Goal: Feedback & Contribution: Leave review/rating

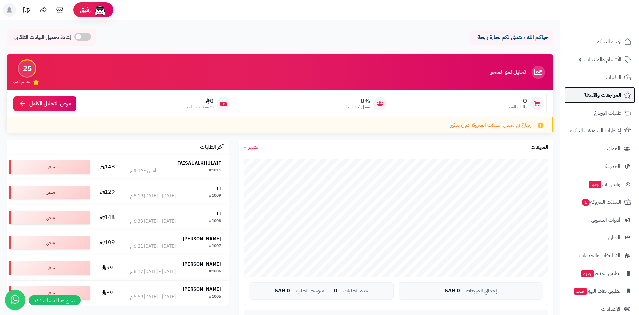
click at [596, 97] on span "المراجعات والأسئلة" at bounding box center [603, 94] width 38 height 9
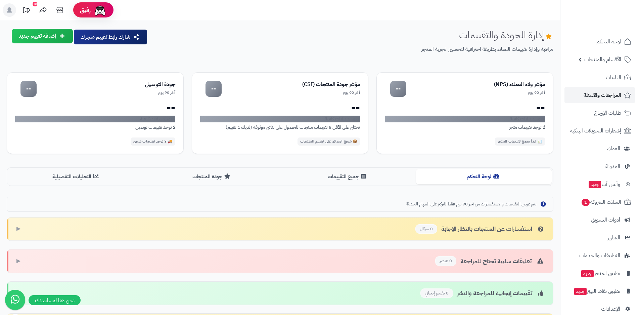
click at [55, 39] on button "إضافة تقييم جديد" at bounding box center [42, 36] width 61 height 14
click at [56, 67] on link "تقييم للمتجر ( آراء العملاء )" at bounding box center [29, 68] width 87 height 14
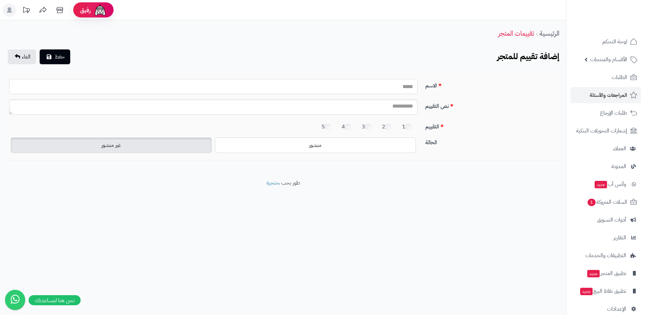
click at [364, 89] on input "الاسم" at bounding box center [213, 86] width 408 height 15
type input "*"
type input "**********"
click at [375, 109] on textarea "نص التقييم" at bounding box center [213, 106] width 408 height 15
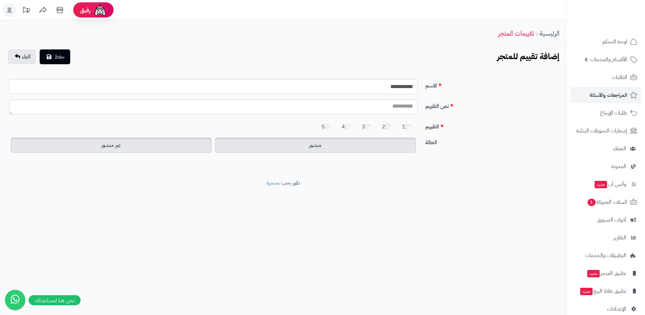
click at [343, 149] on label "منشور" at bounding box center [315, 144] width 201 height 15
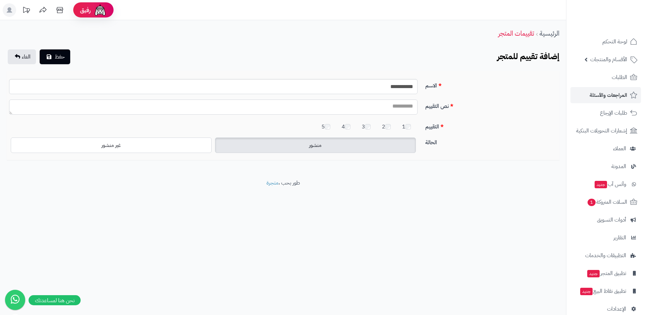
click at [372, 110] on textarea "نص التقييم" at bounding box center [213, 106] width 408 height 15
type textarea "**********"
click at [55, 58] on span "حفظ" at bounding box center [60, 56] width 10 height 8
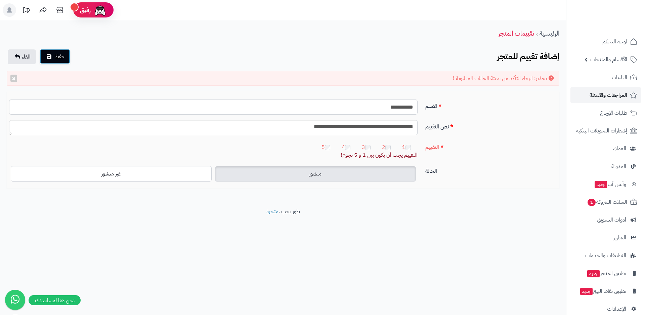
click at [59, 57] on span "حفظ" at bounding box center [60, 56] width 10 height 8
